Goal: Task Accomplishment & Management: Use online tool/utility

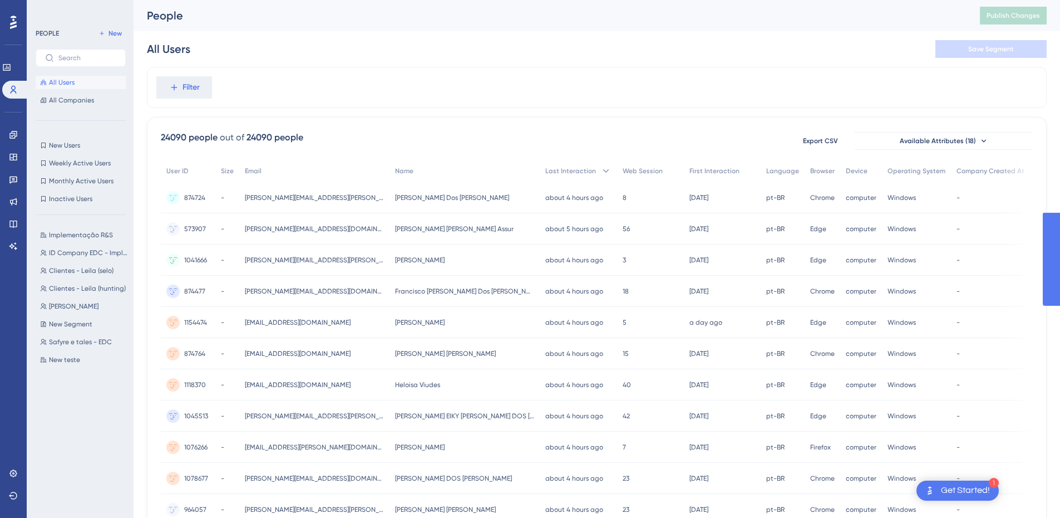
click at [95, 84] on button "All Users" at bounding box center [81, 82] width 90 height 13
click at [13, 140] on link at bounding box center [13, 135] width 9 height 18
click at [13, 87] on icon at bounding box center [13, 89] width 9 height 9
click at [11, 61] on link at bounding box center [6, 67] width 9 height 18
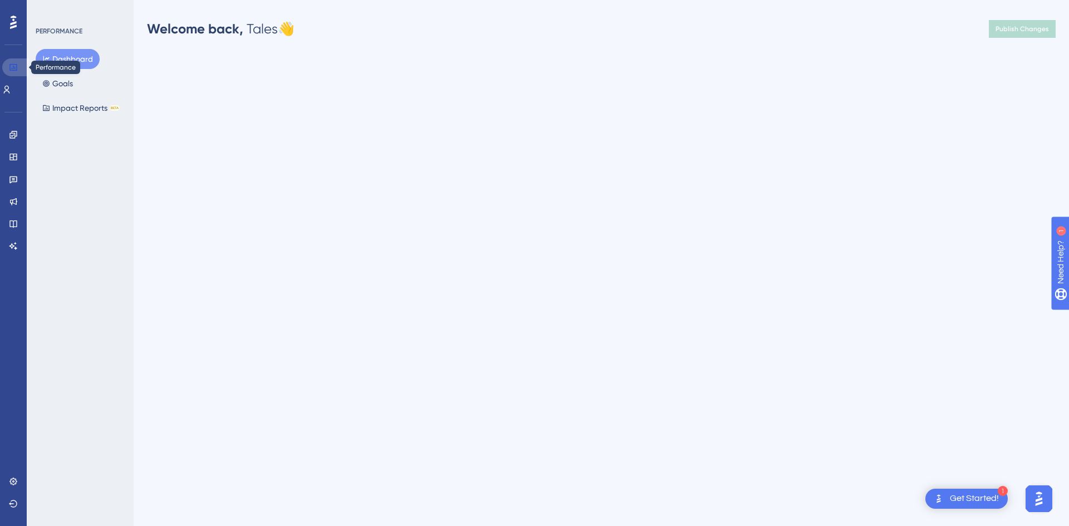
click at [11, 61] on link at bounding box center [15, 67] width 27 height 18
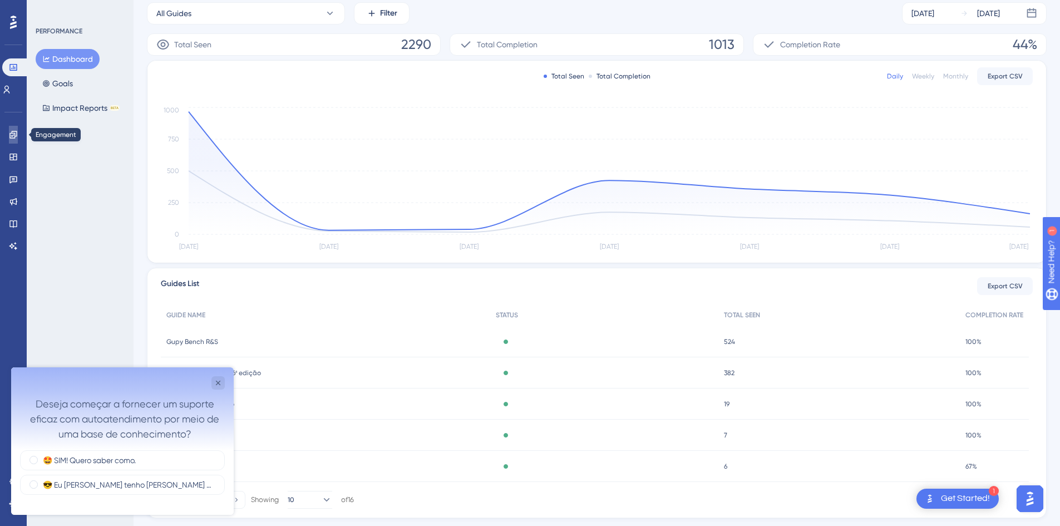
click at [9, 138] on link at bounding box center [13, 135] width 9 height 18
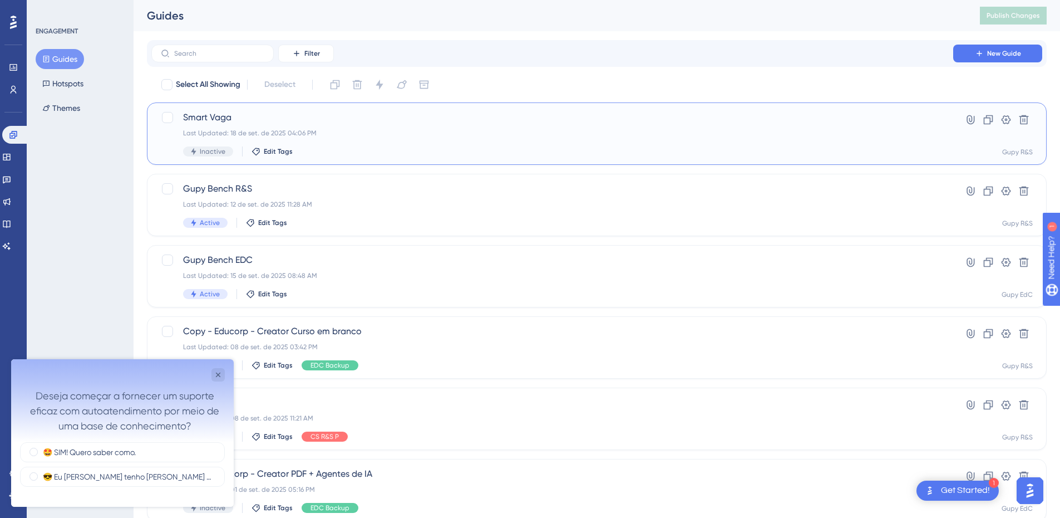
click at [295, 116] on span "Smart Vaga" at bounding box center [552, 117] width 739 height 13
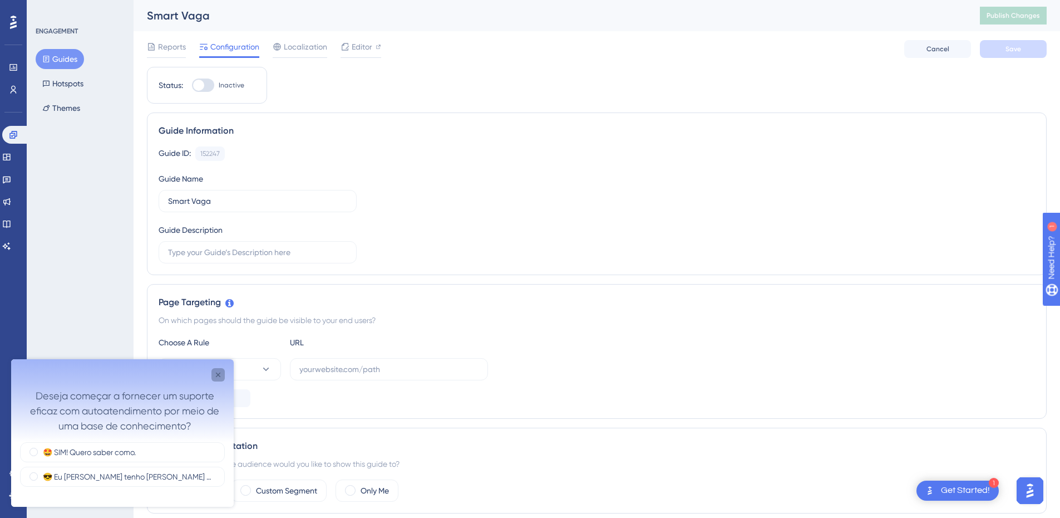
click at [217, 374] on icon "Close survey" at bounding box center [218, 374] width 9 height 9
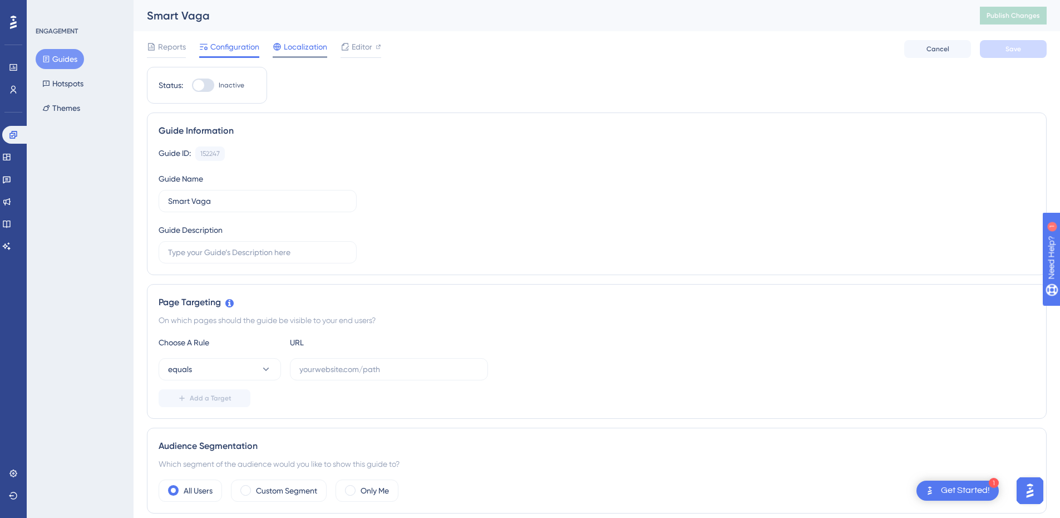
click at [288, 45] on span "Localization" at bounding box center [305, 46] width 43 height 13
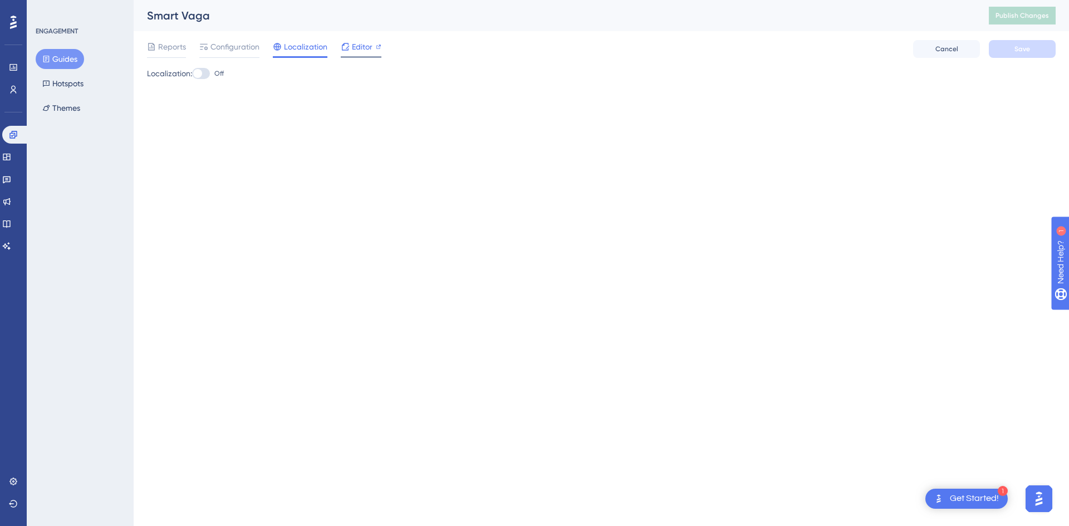
click at [353, 50] on span "Editor" at bounding box center [362, 46] width 21 height 13
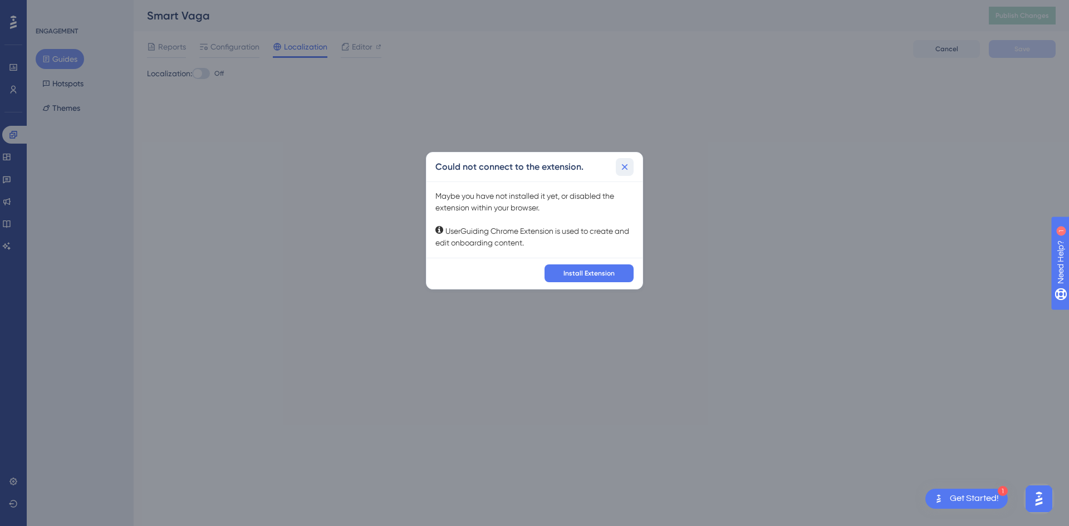
click at [631, 158] on button at bounding box center [625, 167] width 18 height 18
